Goal: Task Accomplishment & Management: Use online tool/utility

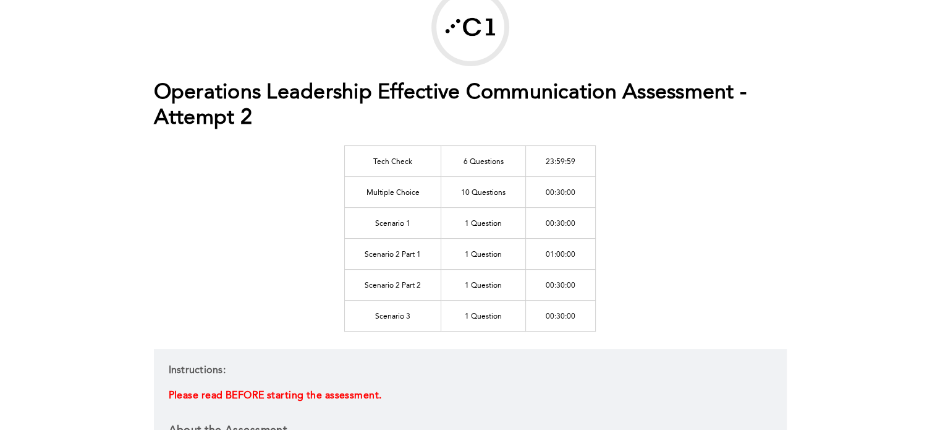
scroll to position [86, 0]
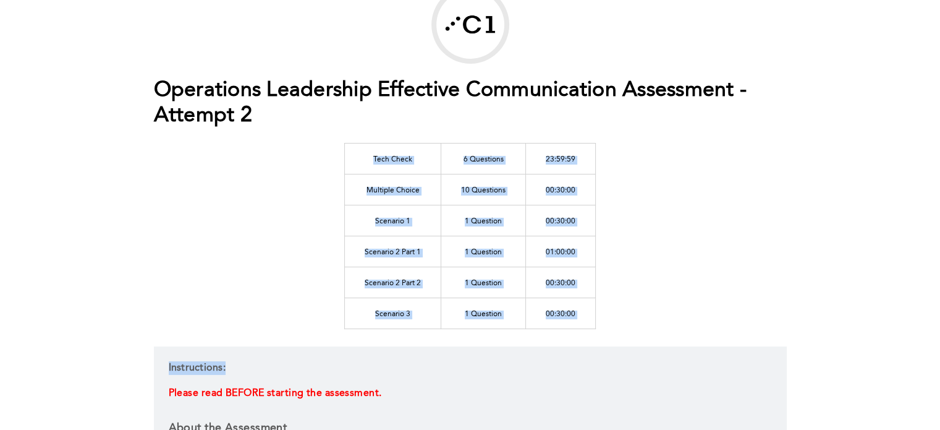
drag, startPoint x: 728, startPoint y: 257, endPoint x: 750, endPoint y: 229, distance: 35.2
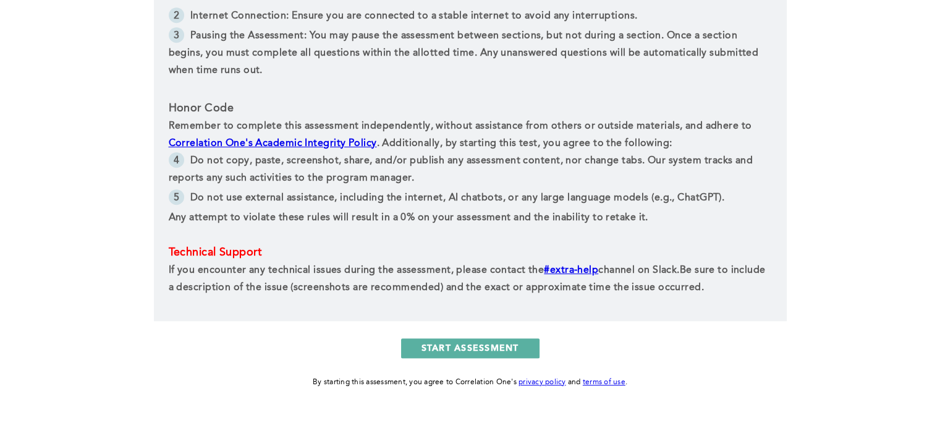
scroll to position [634, 0]
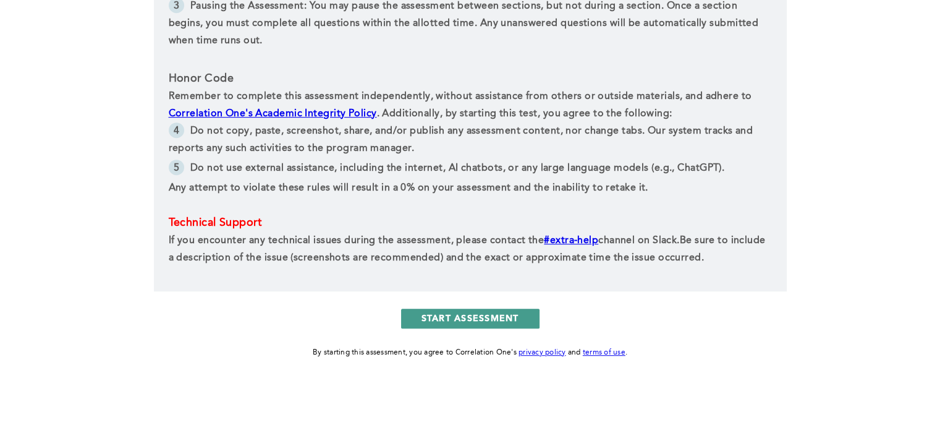
click at [465, 315] on button "START ASSESSMENT" at bounding box center [470, 318] width 138 height 20
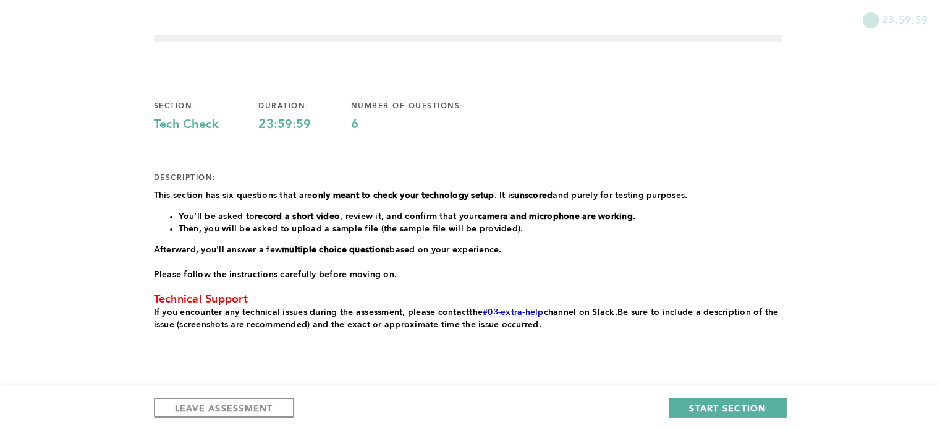
scroll to position [72, 0]
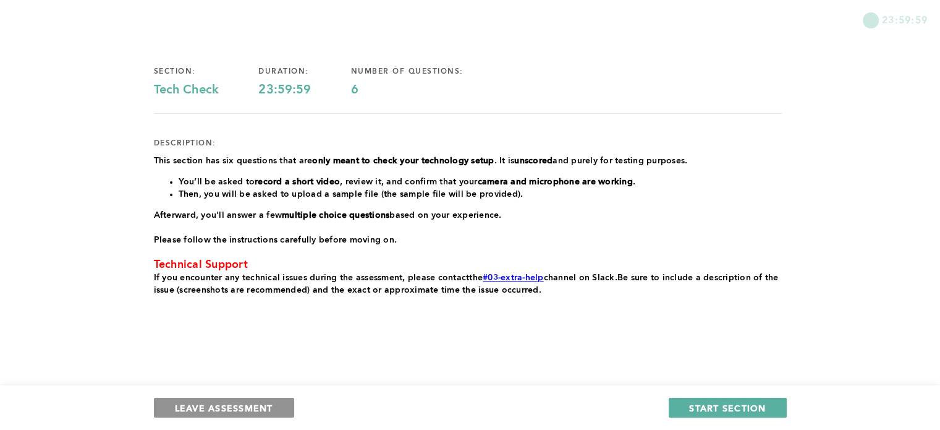
click at [210, 412] on span "LEAVE ASSESSMENT" at bounding box center [224, 408] width 98 height 12
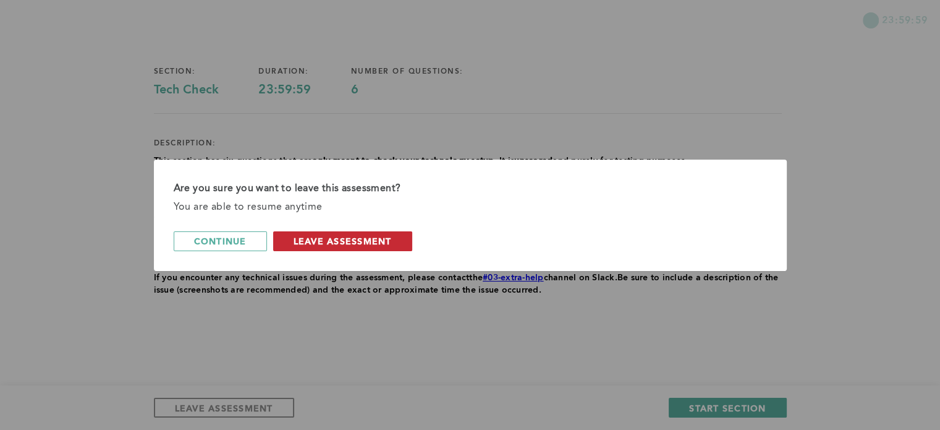
click at [392, 243] on span "leave assessment" at bounding box center [343, 241] width 98 height 12
